Goal: Information Seeking & Learning: Learn about a topic

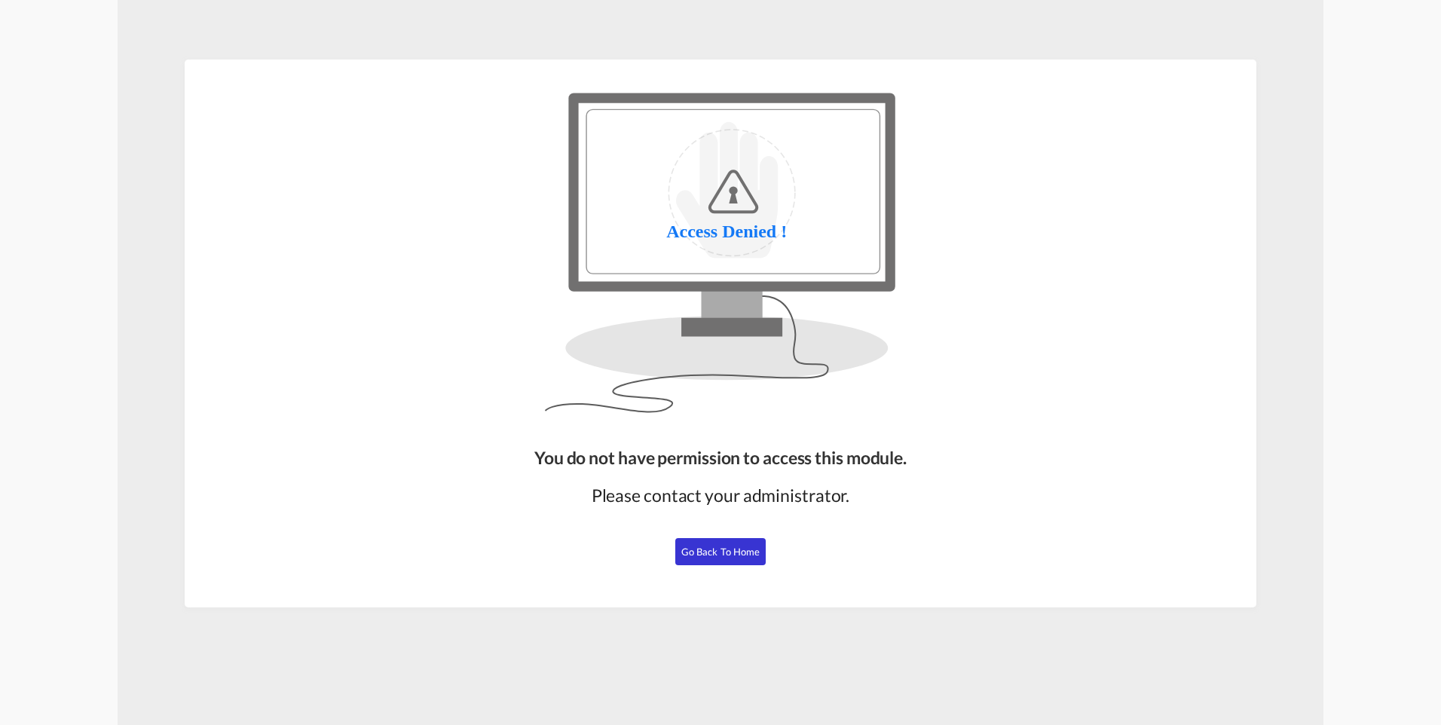
click at [740, 557] on span "Go Back to Home" at bounding box center [720, 552] width 79 height 12
click at [728, 553] on span "Go Back to Home" at bounding box center [720, 552] width 79 height 12
click at [732, 442] on span "Go Back to Home" at bounding box center [720, 552] width 79 height 12
